Goal: Task Accomplishment & Management: Manage account settings

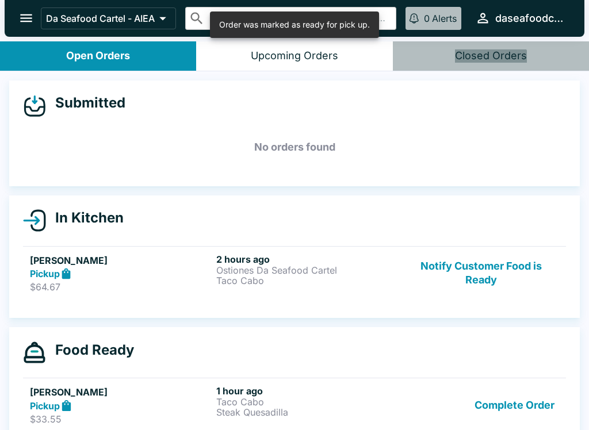
click at [501, 254] on button "Notify Customer Food is Ready" at bounding box center [481, 274] width 156 height 40
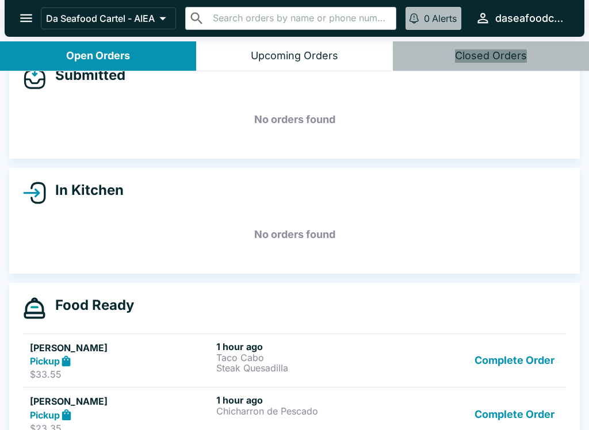
click at [536, 362] on button "Complete Order" at bounding box center [514, 361] width 89 height 40
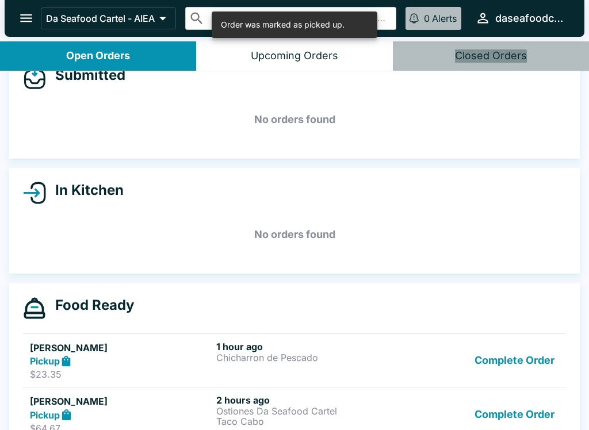
click at [539, 356] on button "Complete Order" at bounding box center [514, 361] width 89 height 40
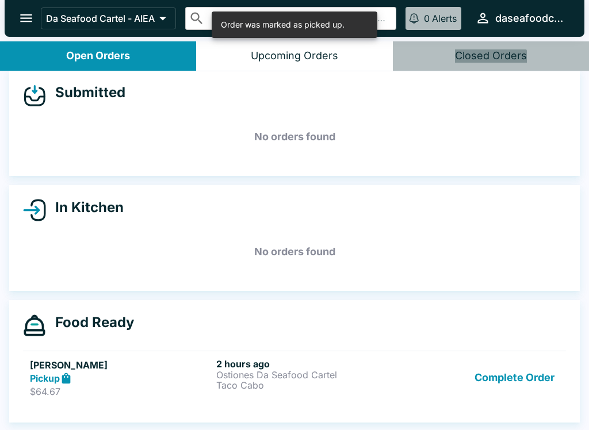
scroll to position [10, 0]
click at [537, 383] on button "Complete Order" at bounding box center [514, 378] width 89 height 40
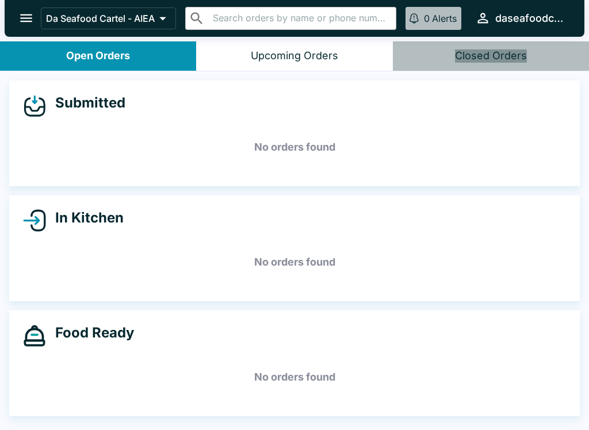
click at [25, 15] on icon "open drawer" at bounding box center [26, 18] width 12 height 8
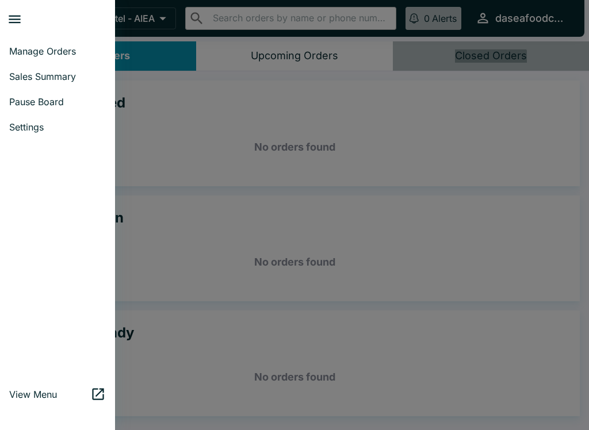
click at [60, 78] on span "Sales Summary" at bounding box center [57, 77] width 97 height 12
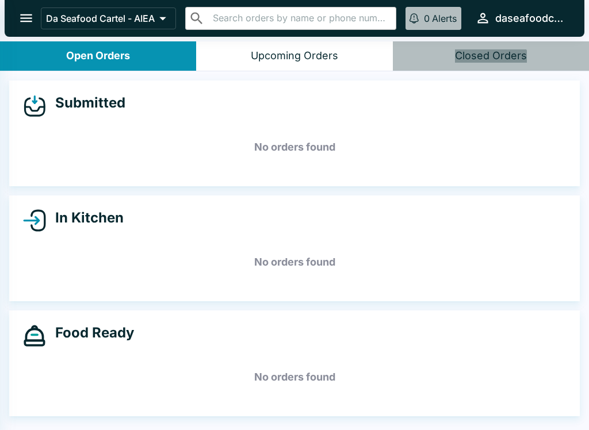
select select "03:00"
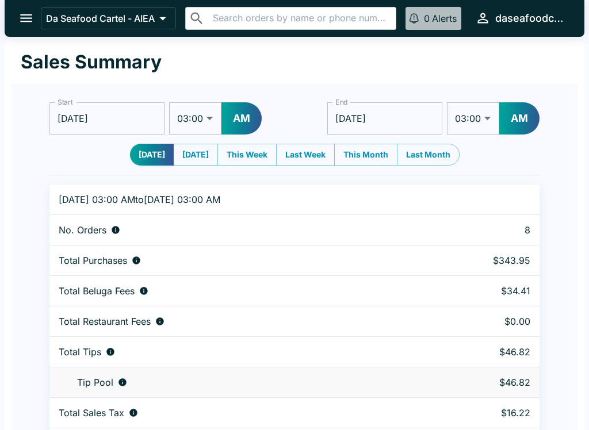
click at [22, 20] on icon "open drawer" at bounding box center [26, 18] width 16 height 16
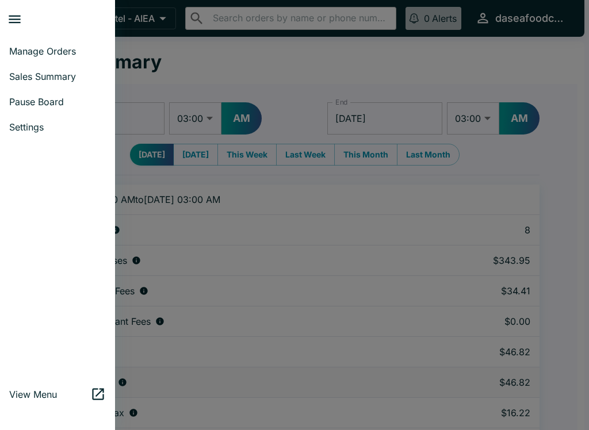
click at [60, 56] on span "Manage Orders" at bounding box center [57, 51] width 97 height 12
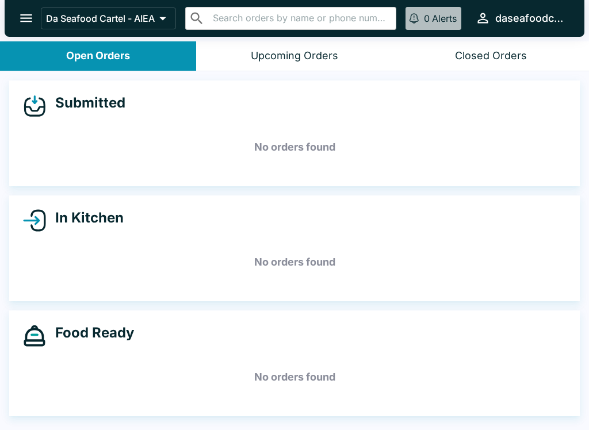
click at [32, 16] on icon "open drawer" at bounding box center [26, 18] width 16 height 16
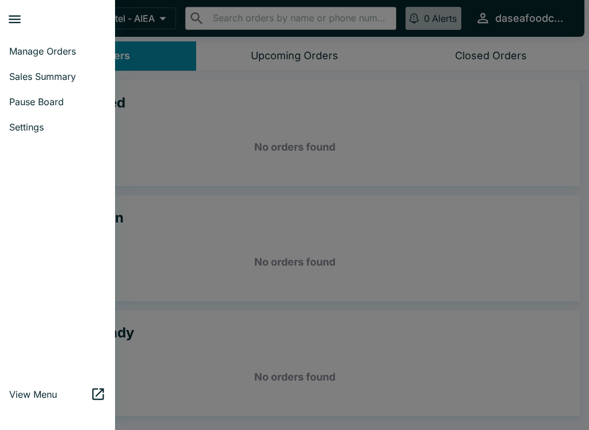
click at [56, 78] on span "Sales Summary" at bounding box center [57, 77] width 97 height 12
select select "03:00"
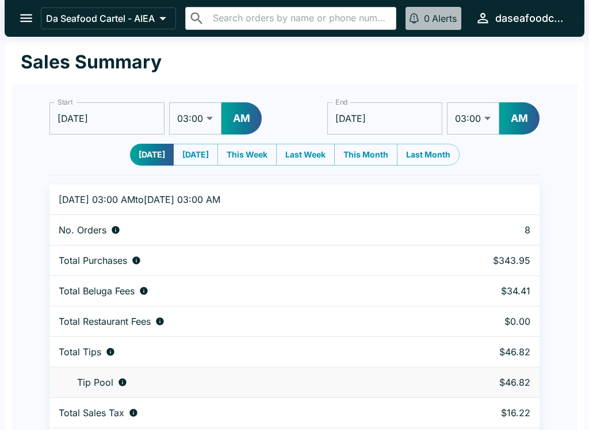
click at [20, 19] on icon "open drawer" at bounding box center [26, 18] width 16 height 16
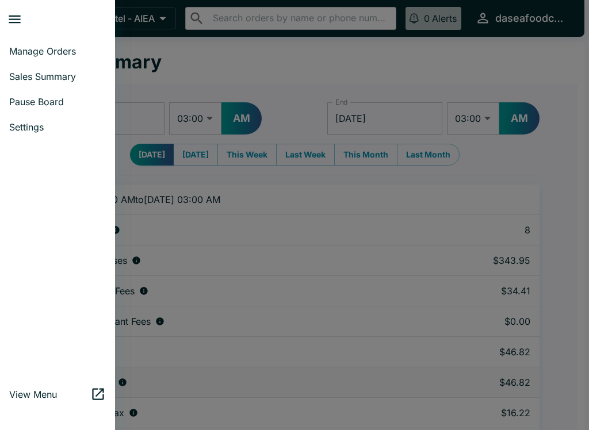
click at [56, 47] on span "Manage Orders" at bounding box center [57, 51] width 97 height 12
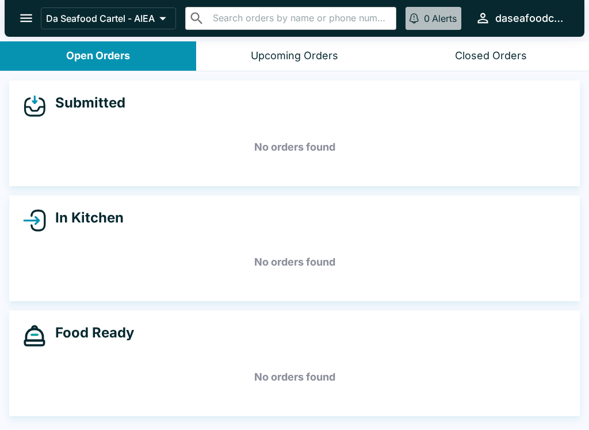
click at [30, 16] on icon "open drawer" at bounding box center [26, 18] width 16 height 16
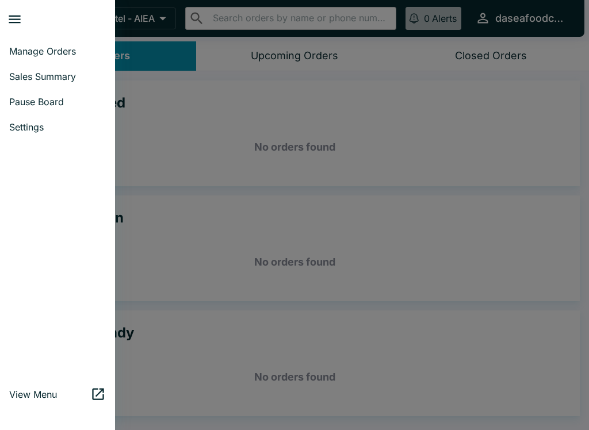
click at [55, 82] on span "Sales Summary" at bounding box center [57, 77] width 97 height 12
select select "03:00"
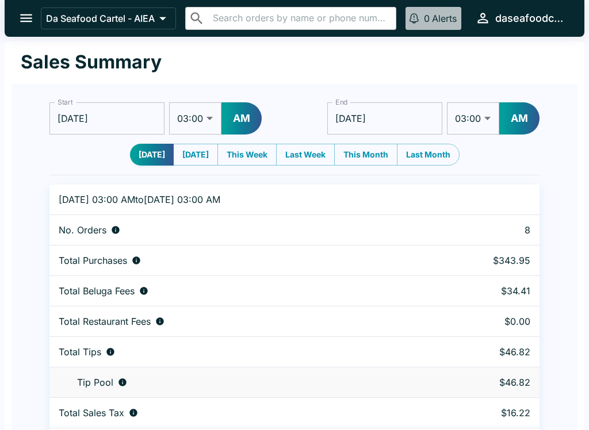
click at [22, 20] on icon "open drawer" at bounding box center [26, 18] width 16 height 16
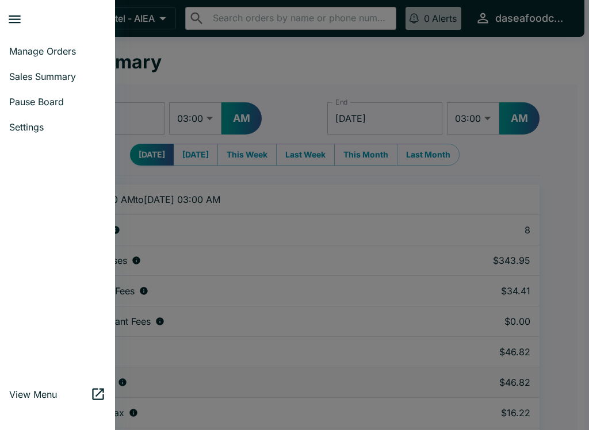
click at [57, 55] on span "Manage Orders" at bounding box center [57, 51] width 97 height 12
